Goal: Book appointment/travel/reservation

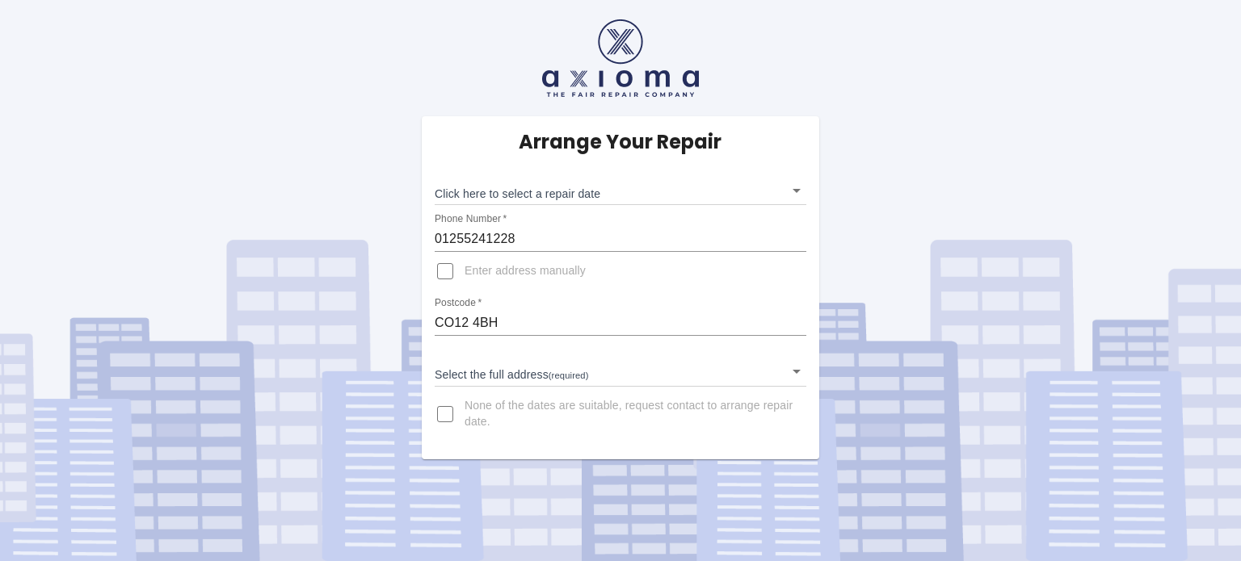
click at [650, 190] on body "Arrange Your Repair Click here to select a repair date ​ Phone Number   * 01255…" at bounding box center [620, 280] width 1241 height 561
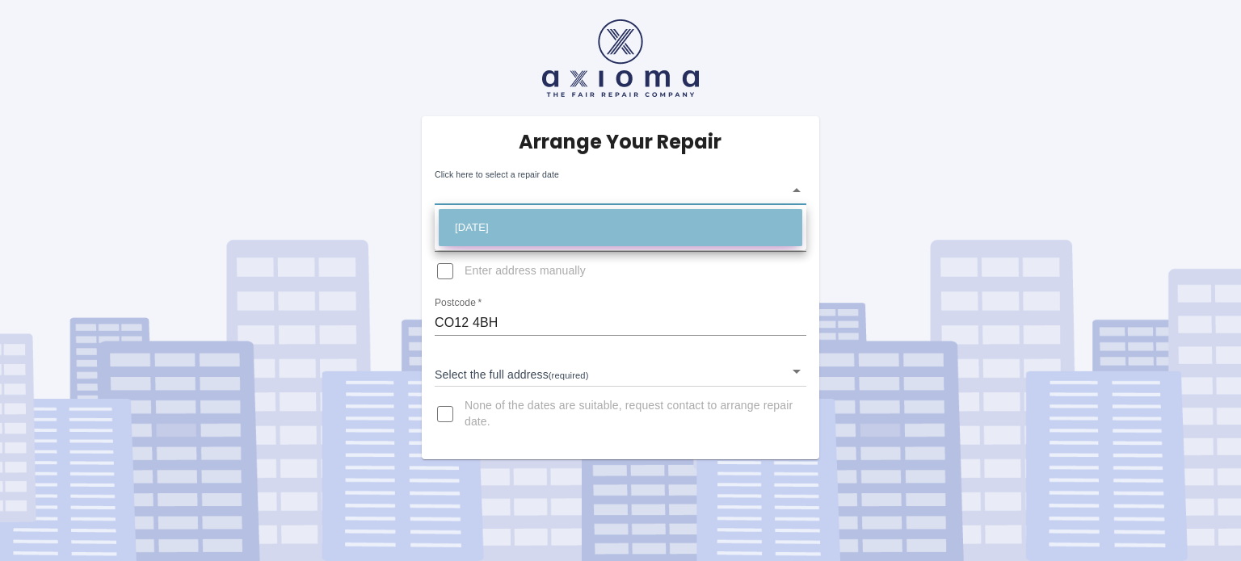
click at [632, 224] on li "[DATE]" at bounding box center [620, 227] width 363 height 37
type input "[DATE]T00:00:00.000Z"
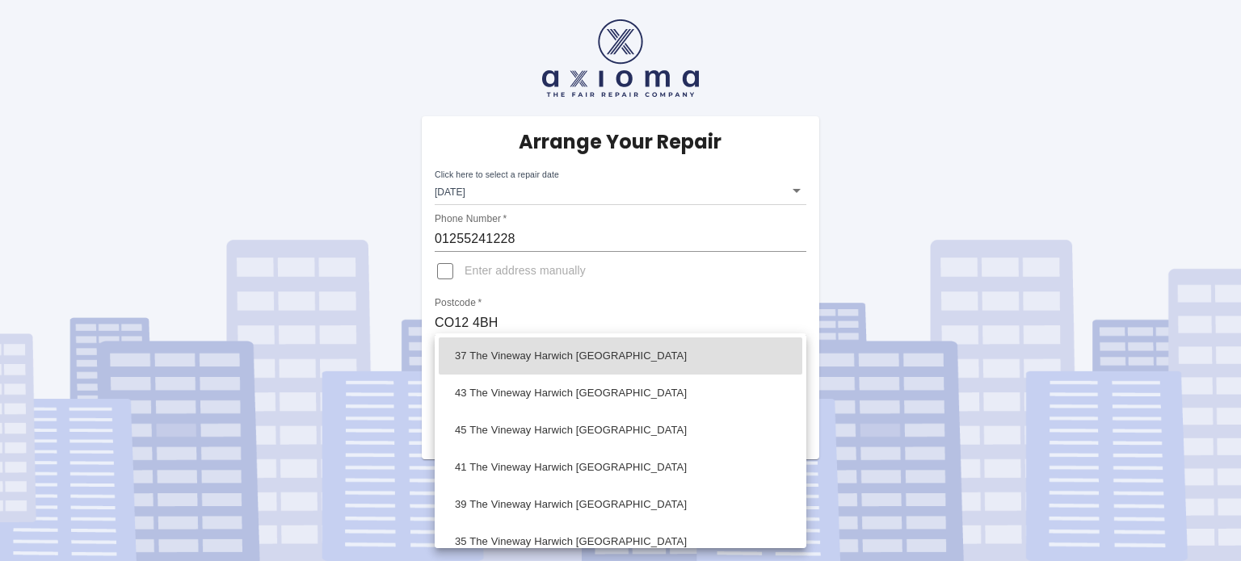
click at [787, 367] on body "Arrange Your Repair Click here to select a repair date [DATE] [DATE]T00:00:00.0…" at bounding box center [620, 280] width 1241 height 561
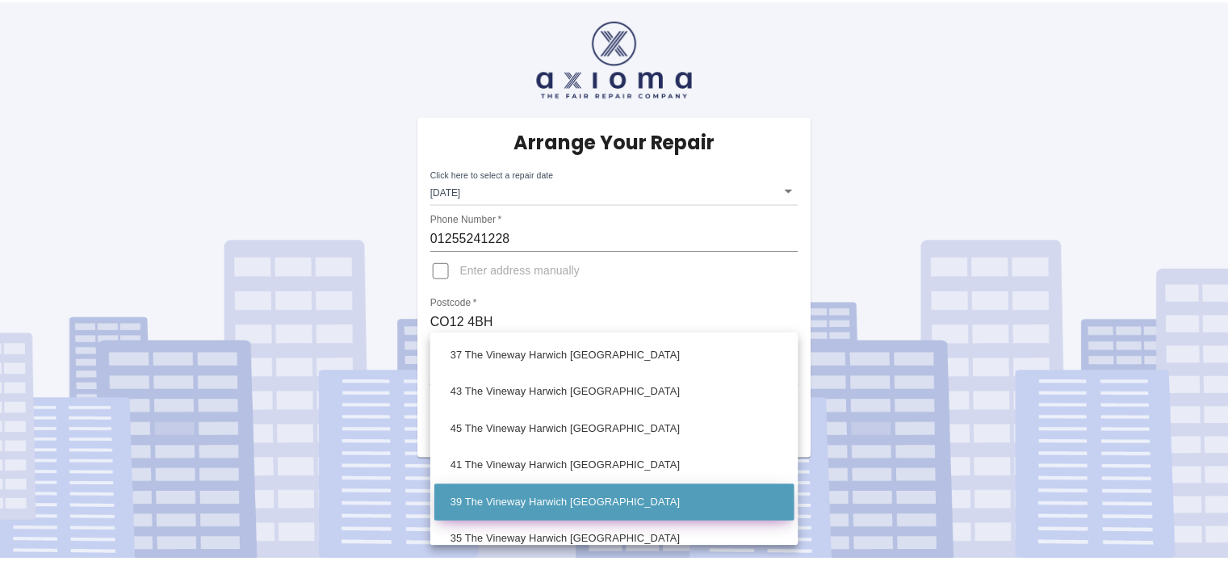
scroll to position [81, 0]
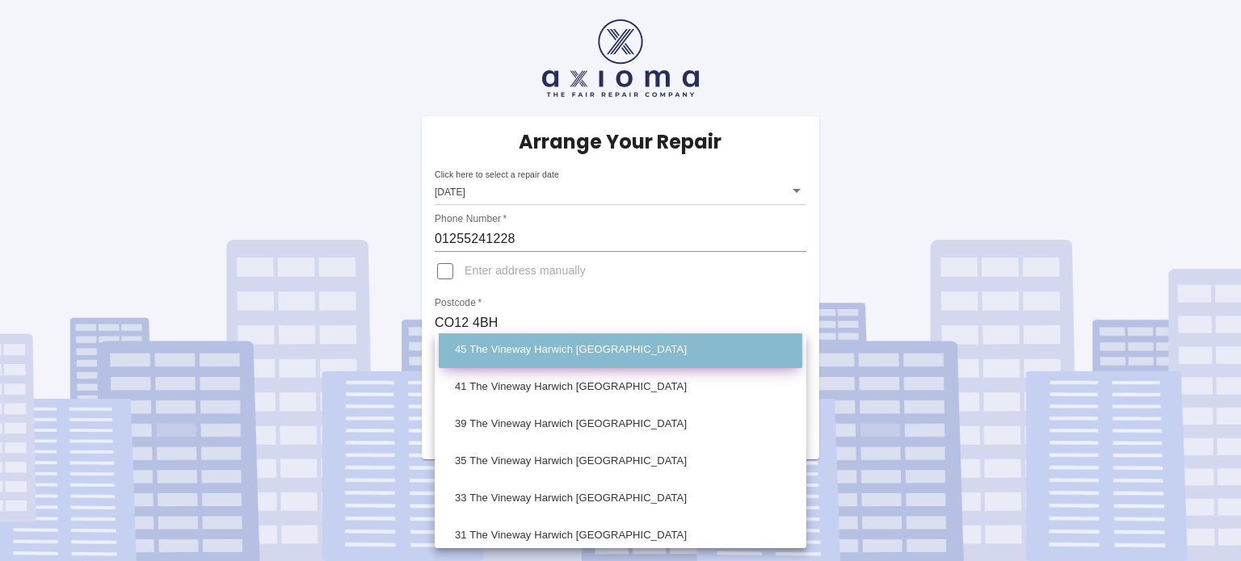
click at [753, 351] on li "45 The Vineway Harwich [GEOGRAPHIC_DATA]" at bounding box center [620, 349] width 363 height 37
type input "45 The Vineway Harwich [GEOGRAPHIC_DATA]"
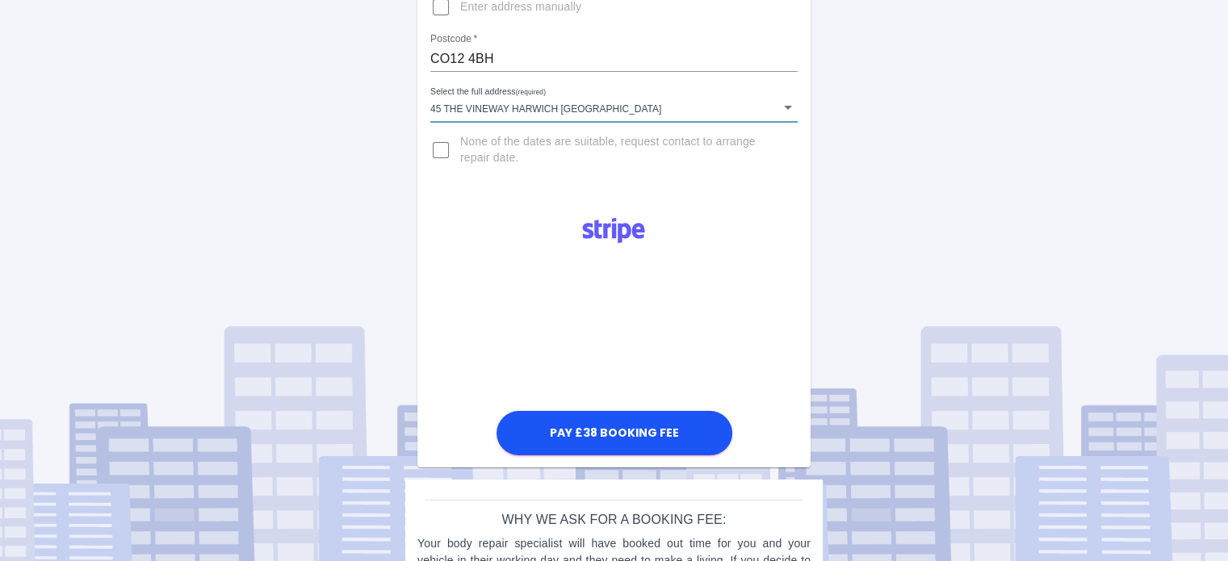
scroll to position [323, 0]
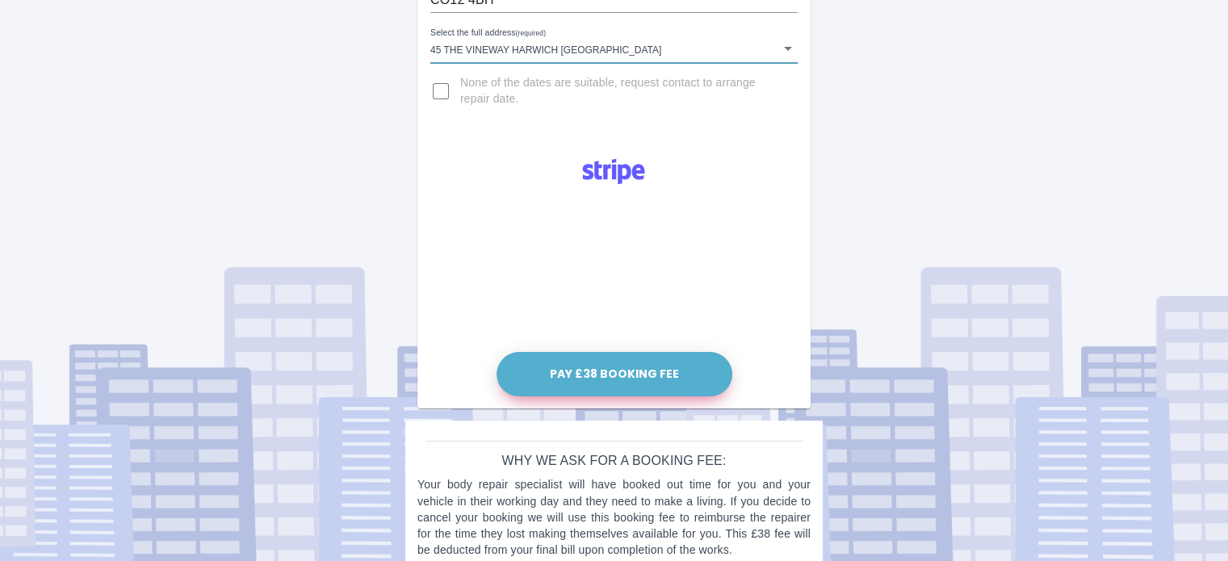
click at [656, 366] on button "Pay £38 Booking Fee" at bounding box center [615, 374] width 236 height 44
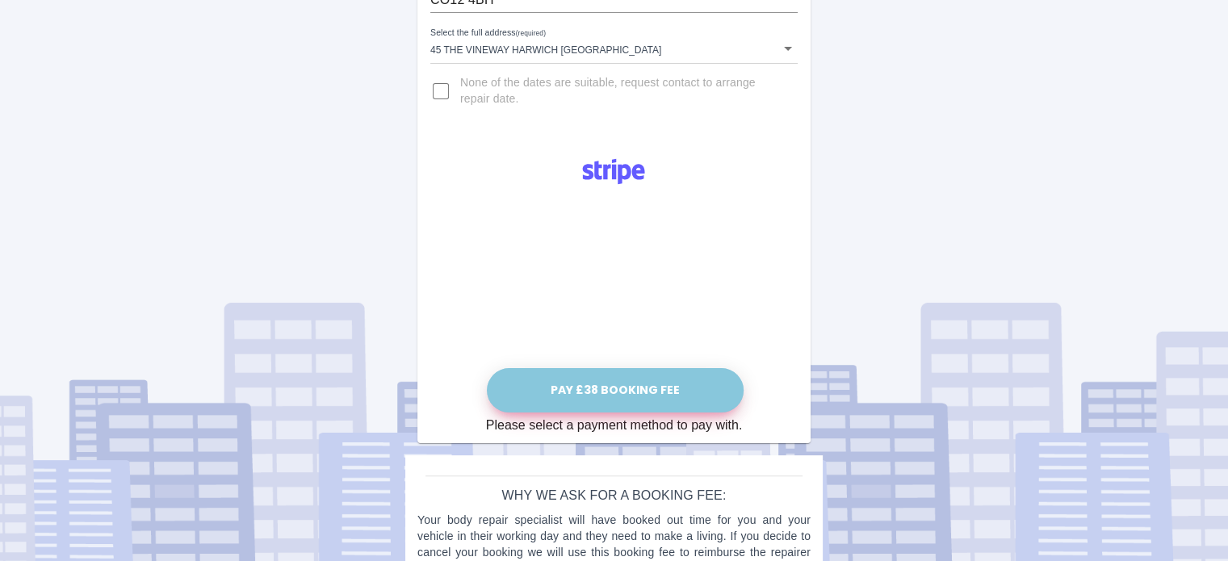
click at [627, 386] on button "Pay £38 Booking Fee" at bounding box center [615, 390] width 257 height 44
